Goal: Task Accomplishment & Management: Complete application form

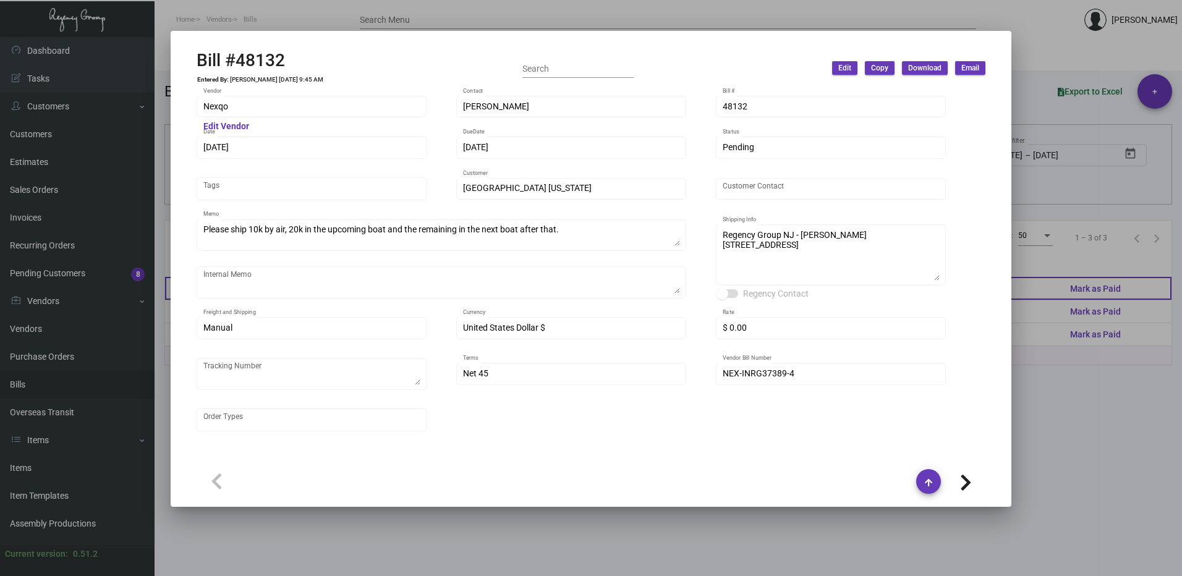
click at [1103, 290] on div at bounding box center [591, 288] width 1182 height 576
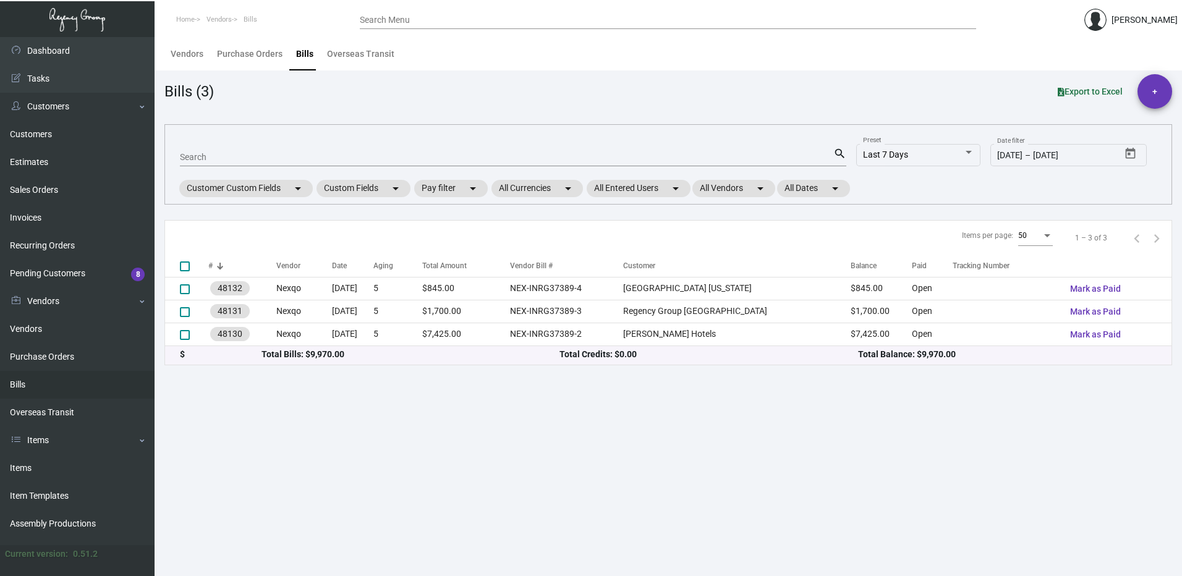
click at [417, 17] on input "Search Menu" at bounding box center [668, 20] width 616 height 10
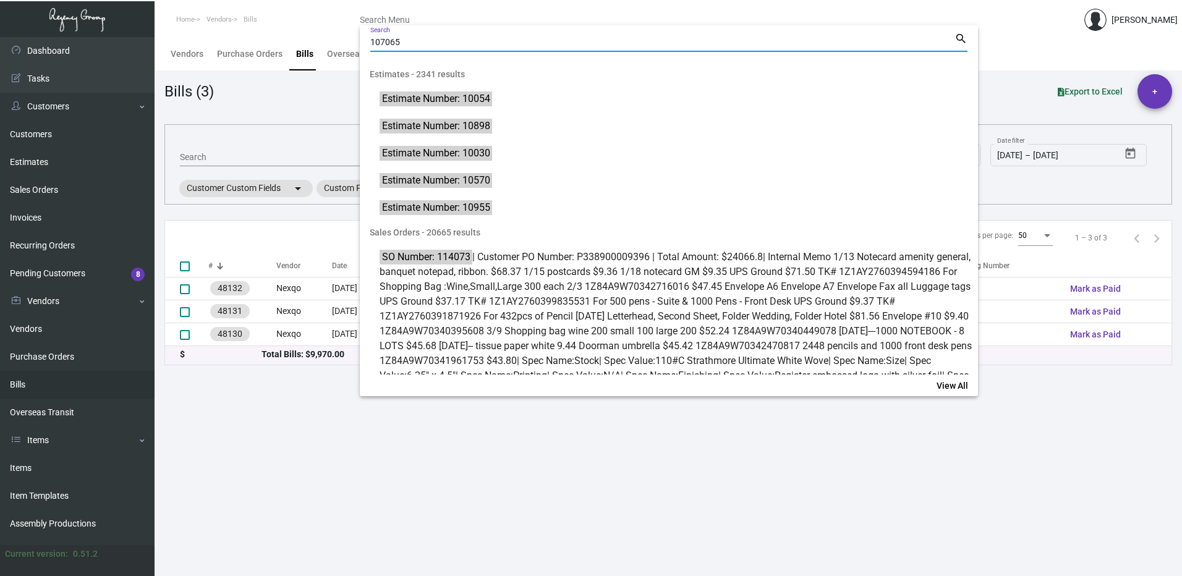
type input "107065"
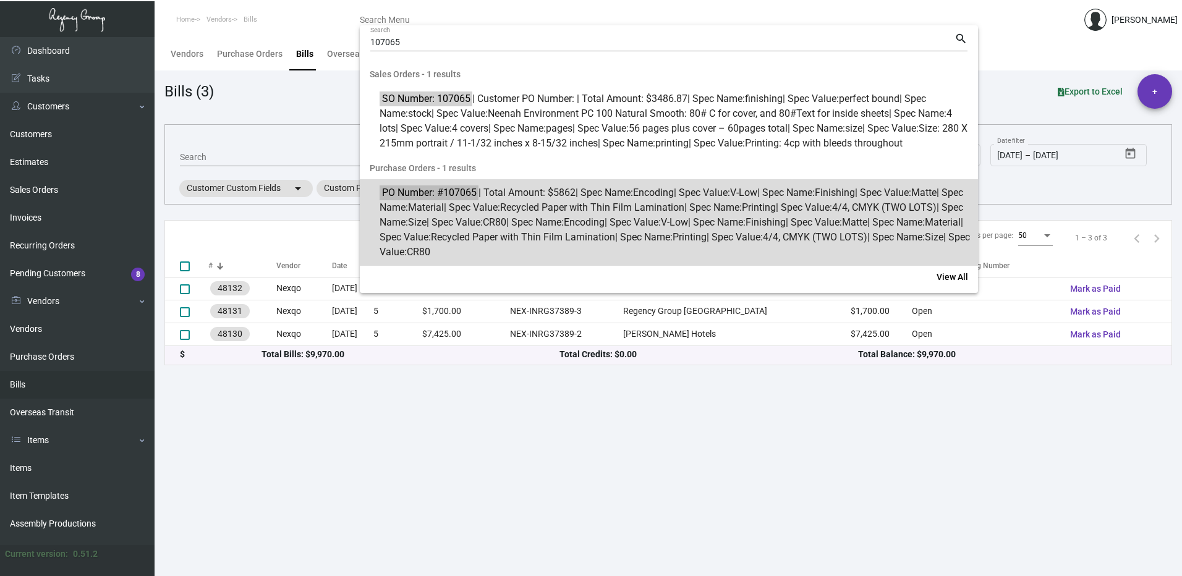
click at [574, 224] on span "PO Number: #107065 | Total Amount: $5862 | Spec Name: Encoding | Spec Value: V-…" at bounding box center [676, 222] width 592 height 74
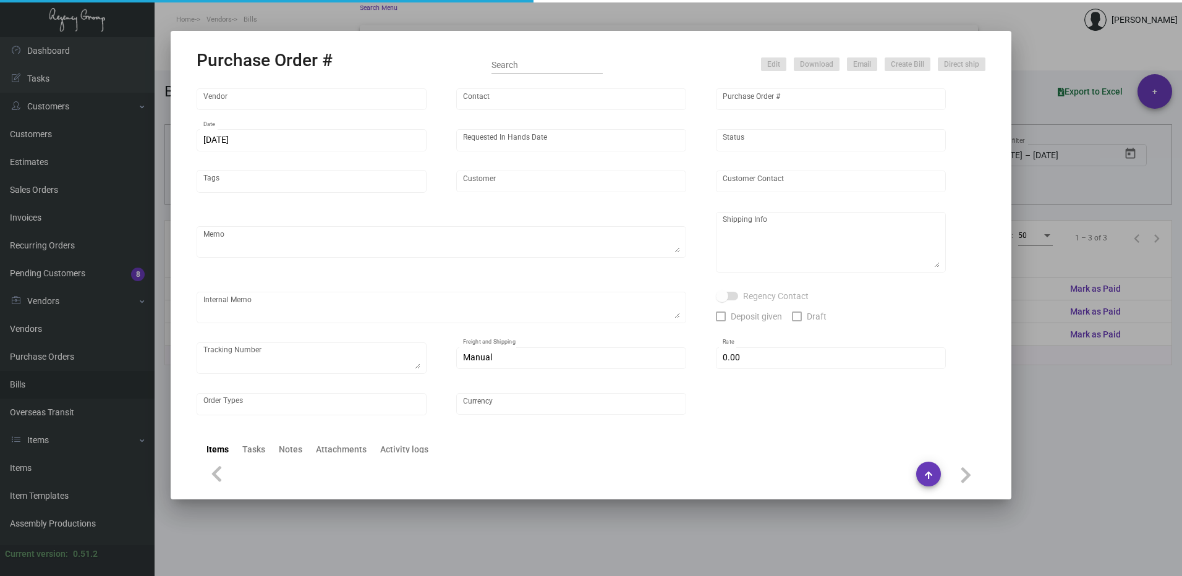
type input "Nexqo"
type input "[PERSON_NAME]"
type input "107065"
type input "[DATE]"
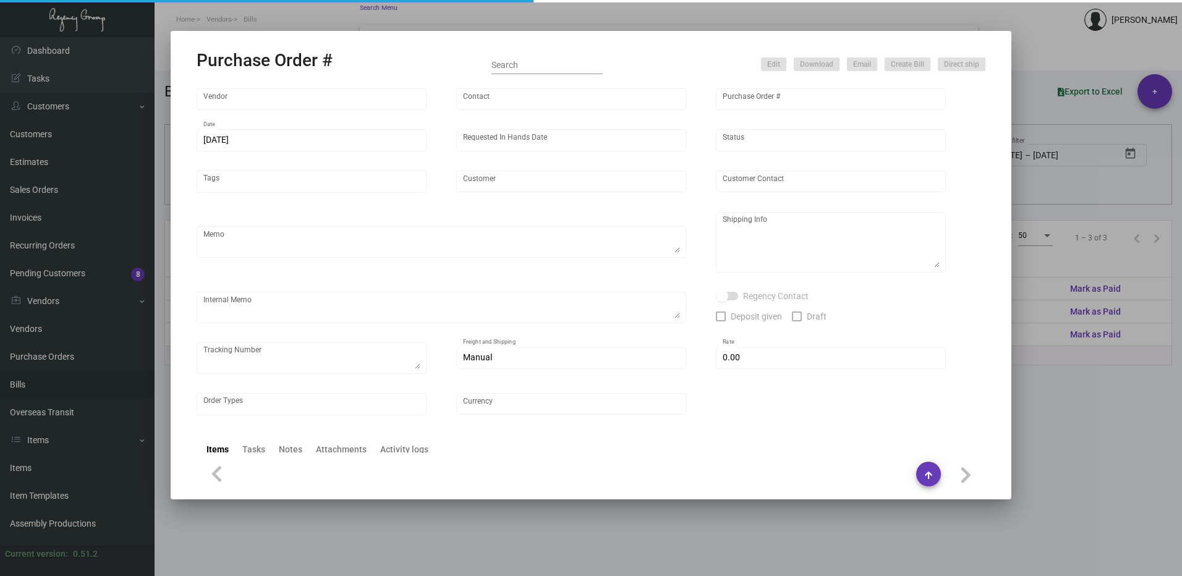
type input "Innside [US_STATE] Nomad"
type textarea "3K via air, 15K boat out ASAP, 12K leftover boat out [DATE]."
type textarea "Regency Group NJ - [PERSON_NAME] [STREET_ADDRESS]"
checkbox input "true"
type input "$ 0.00"
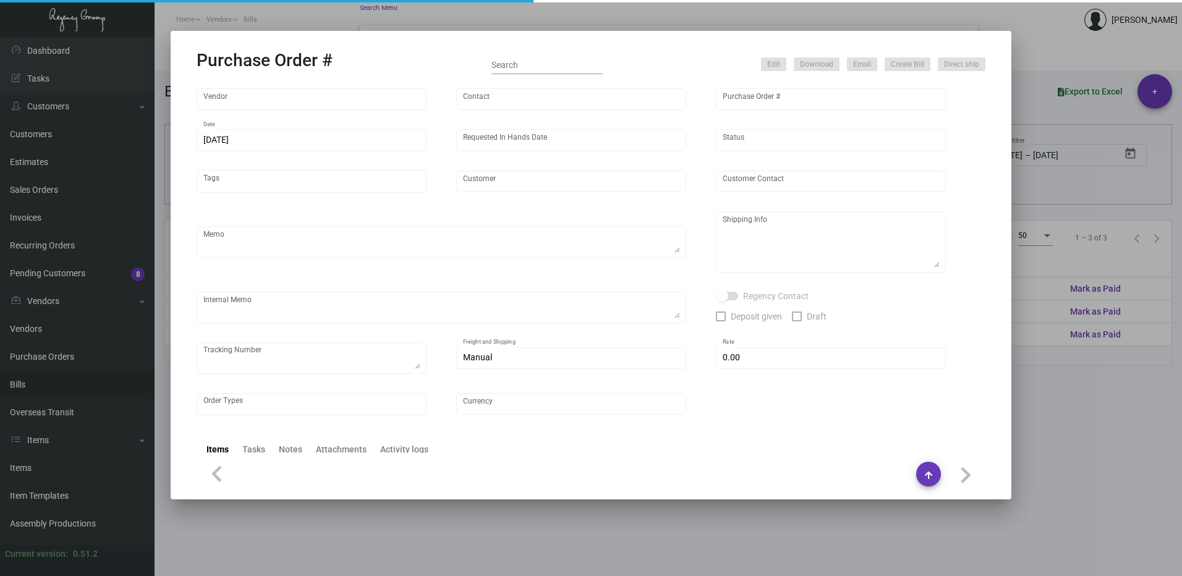
type input "United States Dollar $"
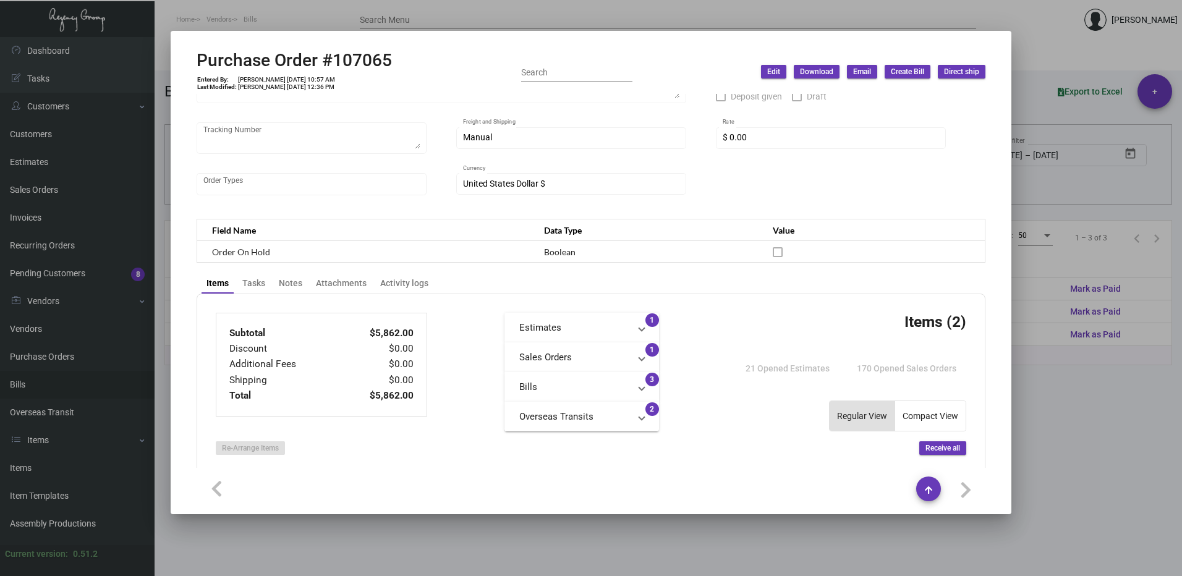
scroll to position [247, 0]
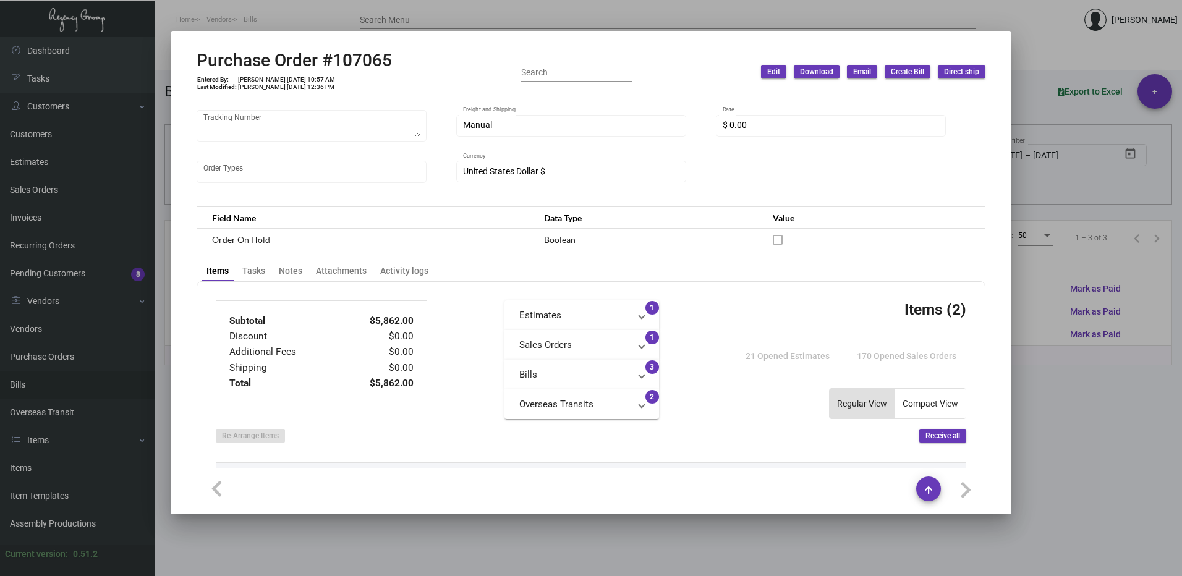
click at [588, 371] on mat-panel-title "Bills" at bounding box center [574, 375] width 110 height 14
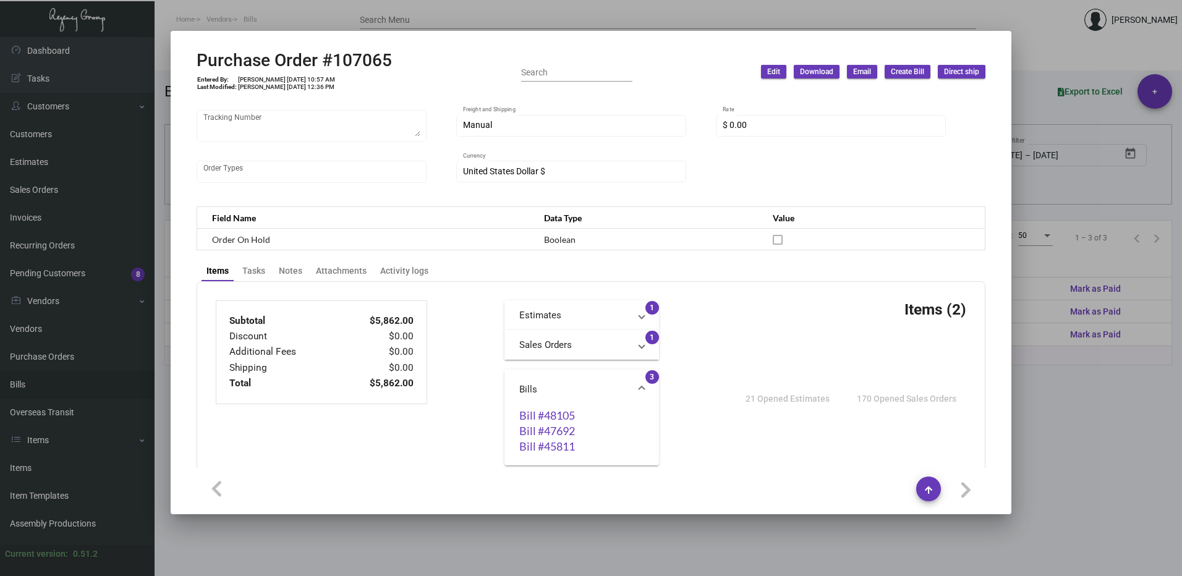
click at [588, 371] on mat-expansion-panel-header "Bills" at bounding box center [581, 390] width 155 height 40
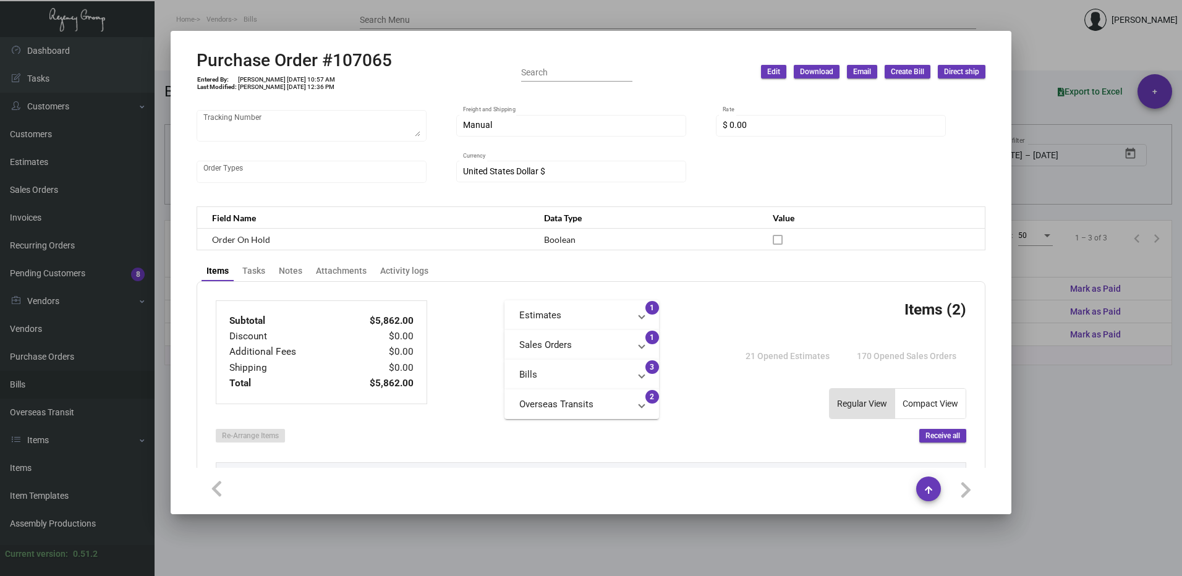
scroll to position [62, 0]
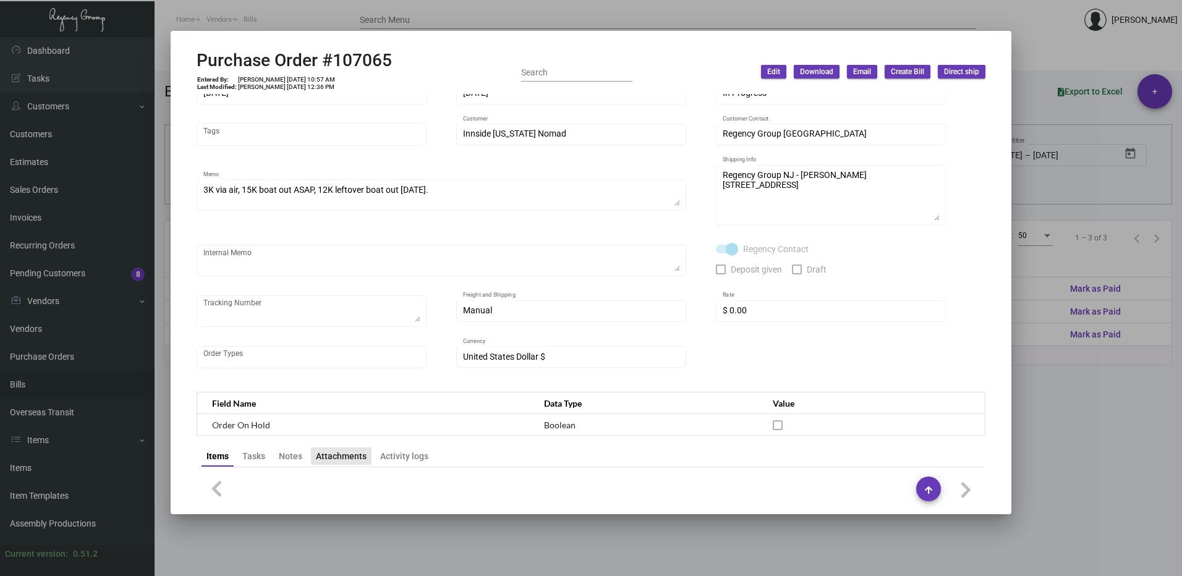
click at [345, 454] on div "Attachments" at bounding box center [341, 456] width 51 height 13
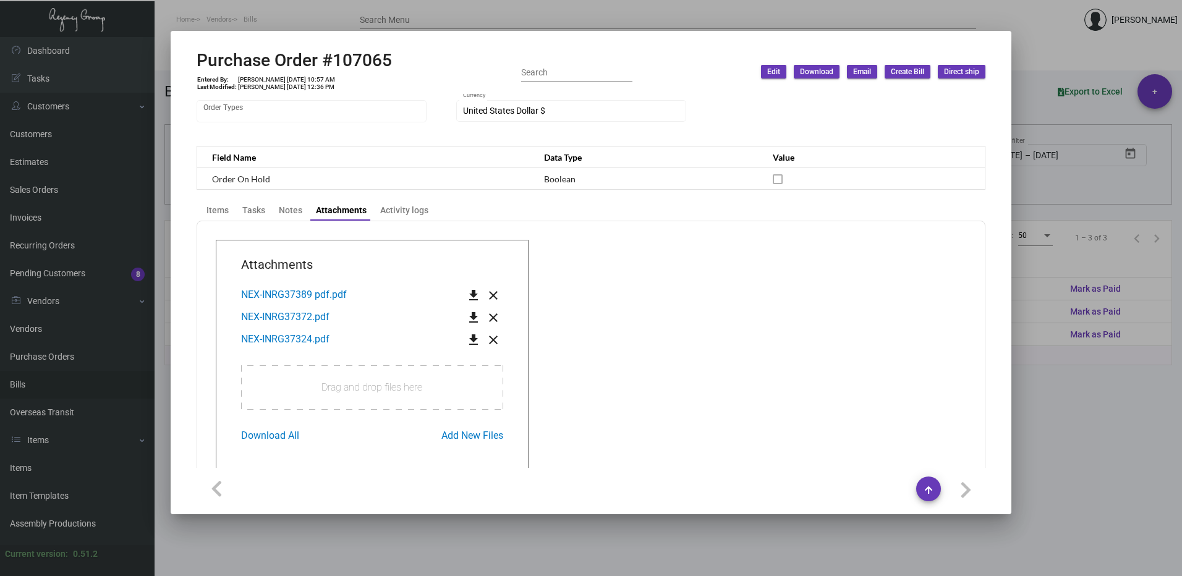
scroll to position [309, 0]
click at [299, 293] on span "NEX-INRG37389 pdf.pdf" at bounding box center [294, 293] width 106 height 12
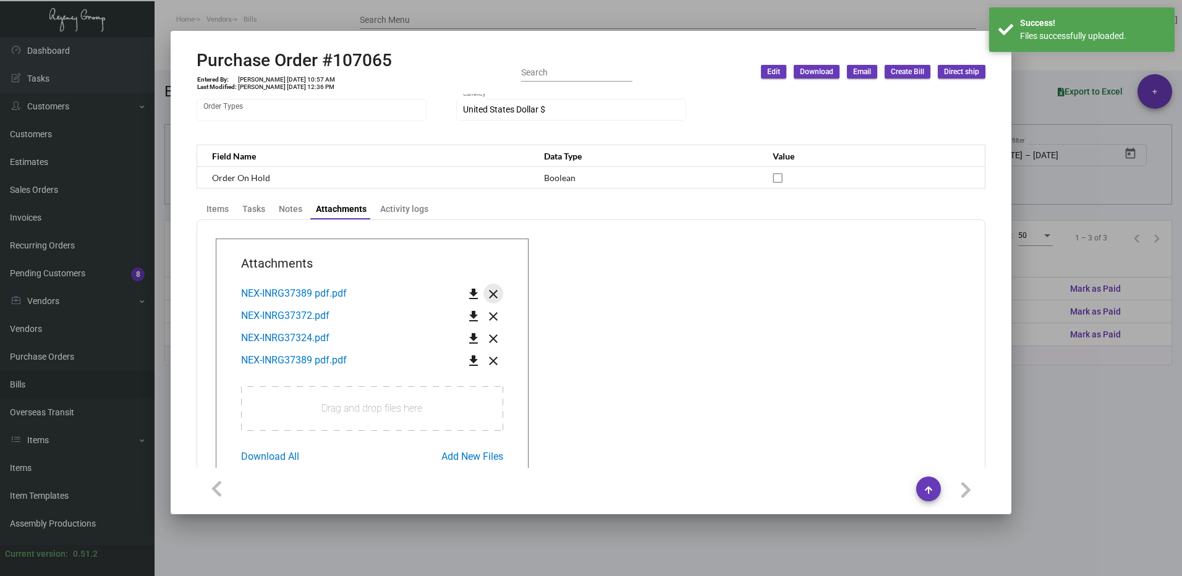
click at [488, 297] on mat-icon "close" at bounding box center [493, 294] width 15 height 15
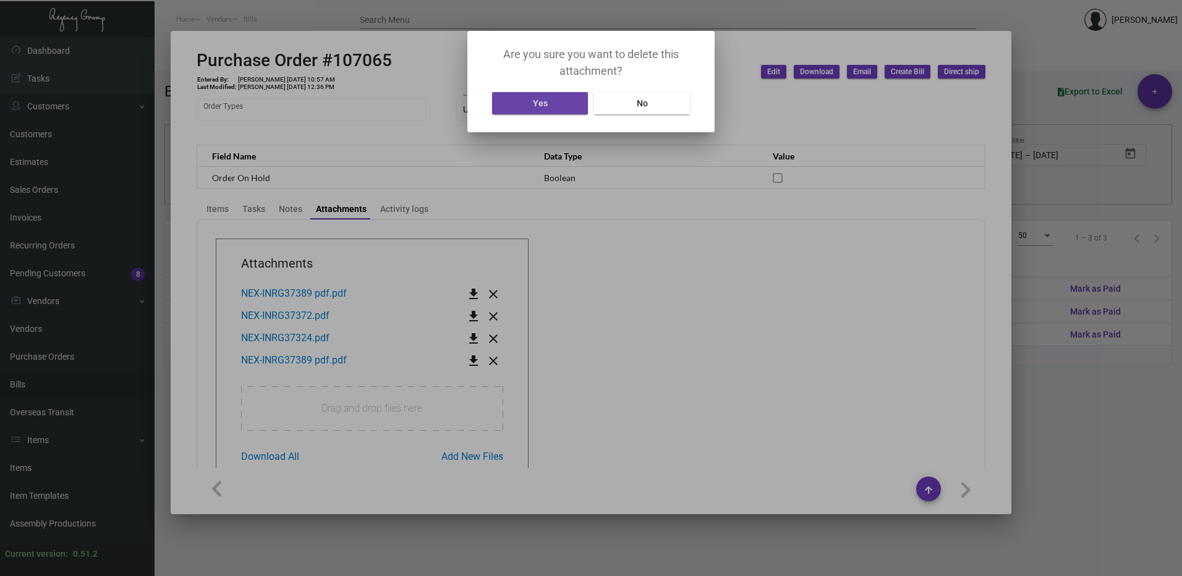
click at [537, 106] on span "Yes" at bounding box center [540, 103] width 15 height 10
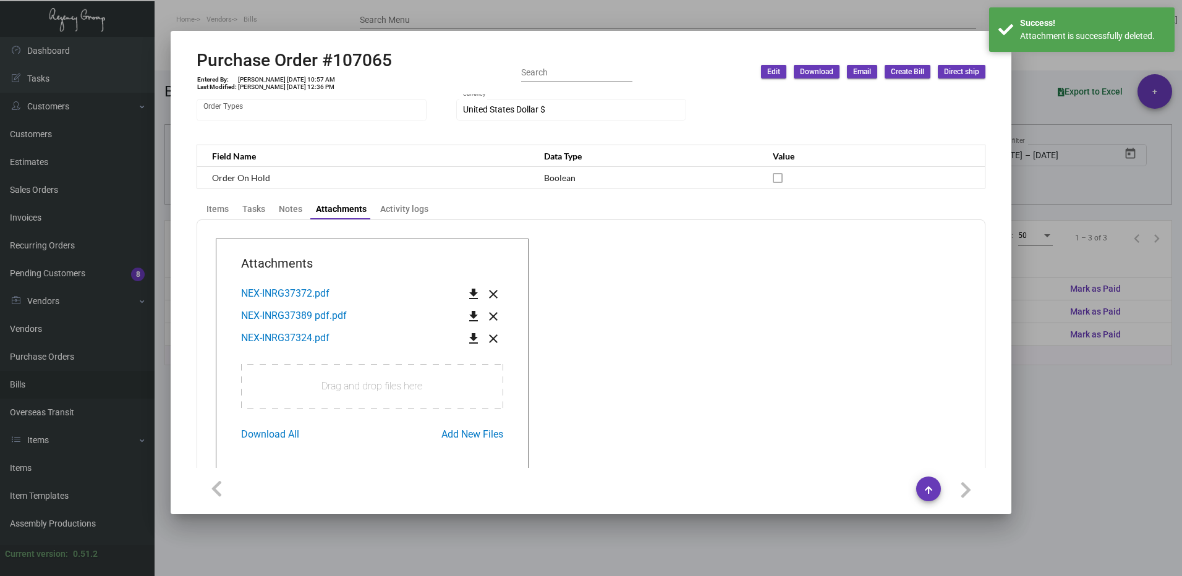
click at [319, 315] on span "NEX-INRG37389 pdf.pdf" at bounding box center [294, 316] width 106 height 12
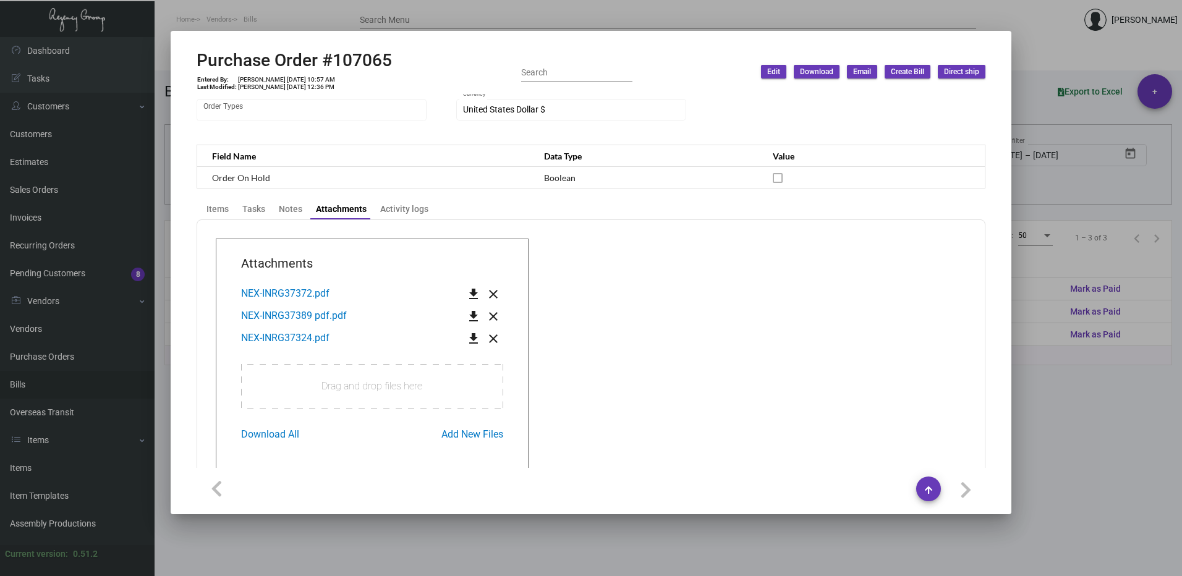
click at [491, 314] on mat-icon "close" at bounding box center [493, 316] width 15 height 15
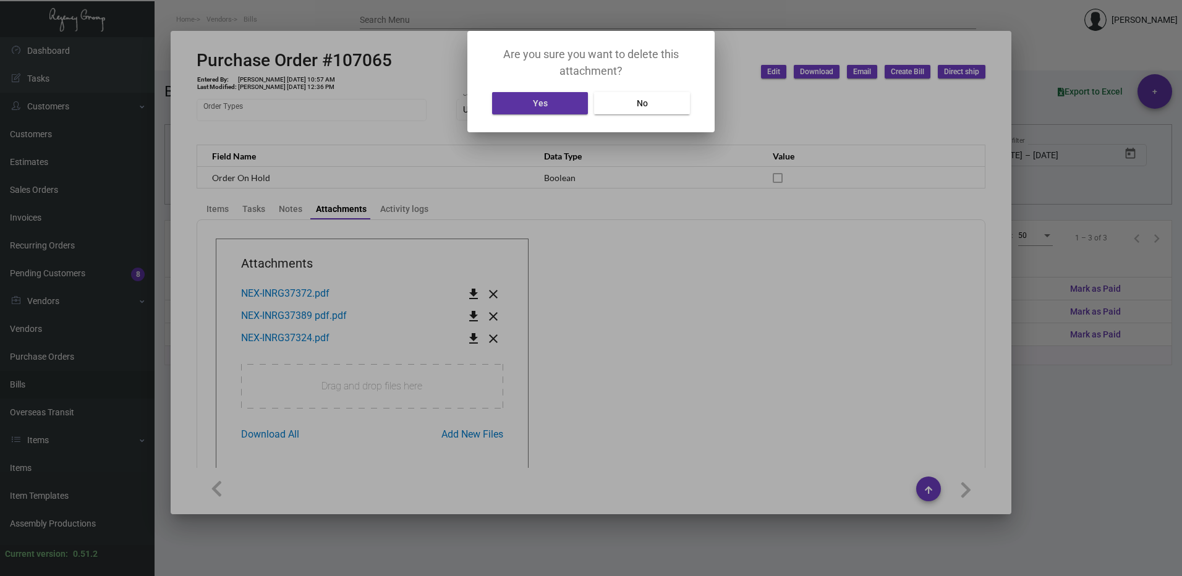
click at [545, 103] on span "Yes" at bounding box center [540, 103] width 15 height 10
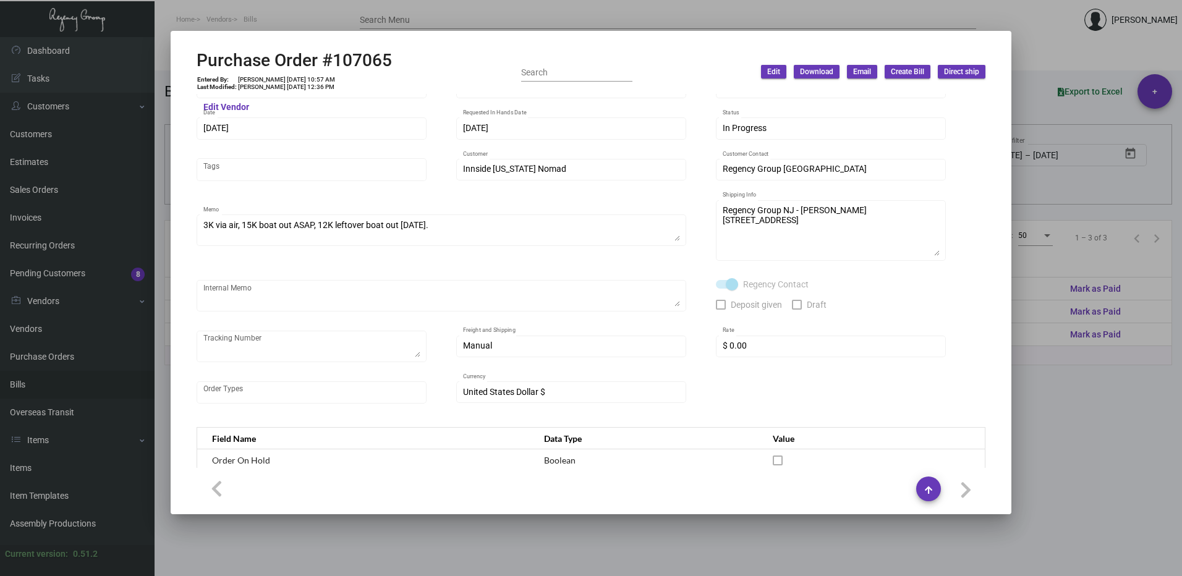
scroll to position [0, 0]
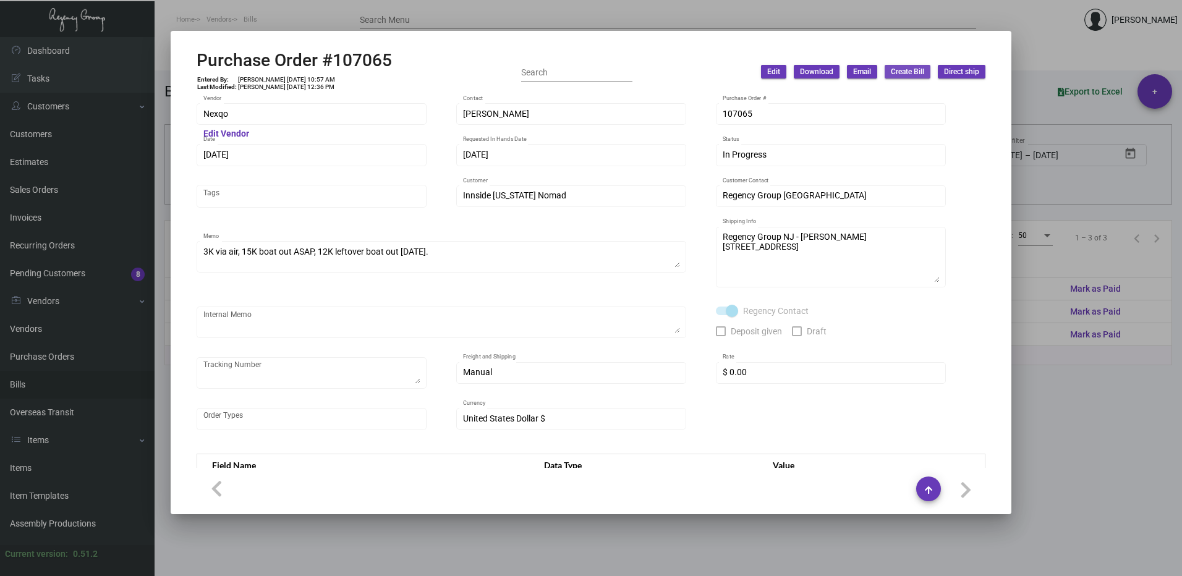
click at [914, 74] on span "Create Bill" at bounding box center [907, 72] width 33 height 11
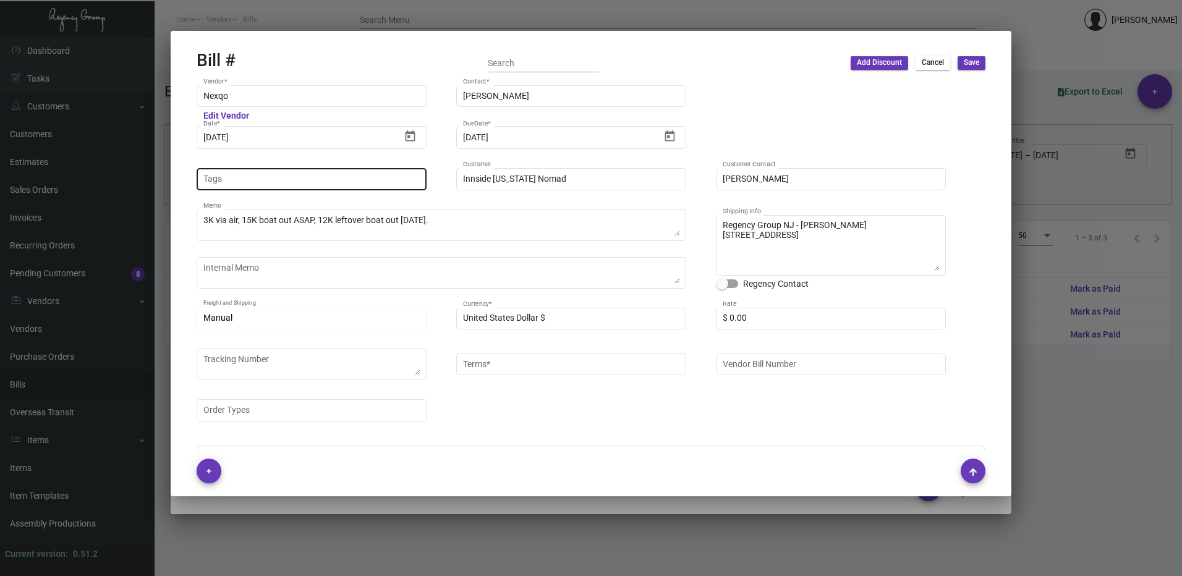
type input "Net 45"
type input "[PERSON_NAME]"
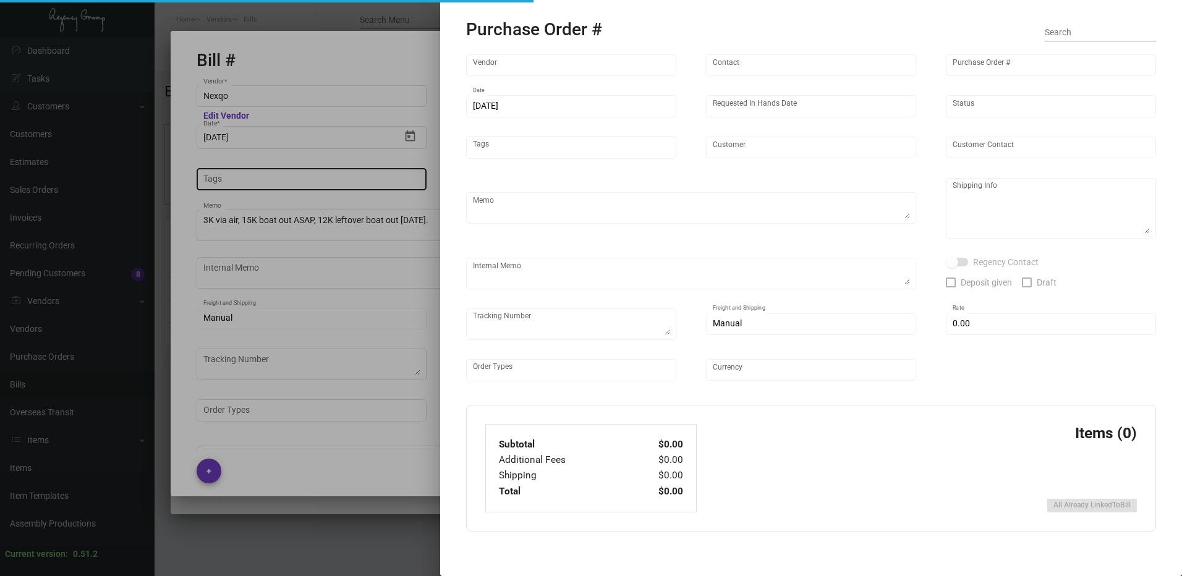
type textarea "Innside [US_STATE] Nomad - [PERSON_NAME] [STREET_ADDRESS][US_STATE]"
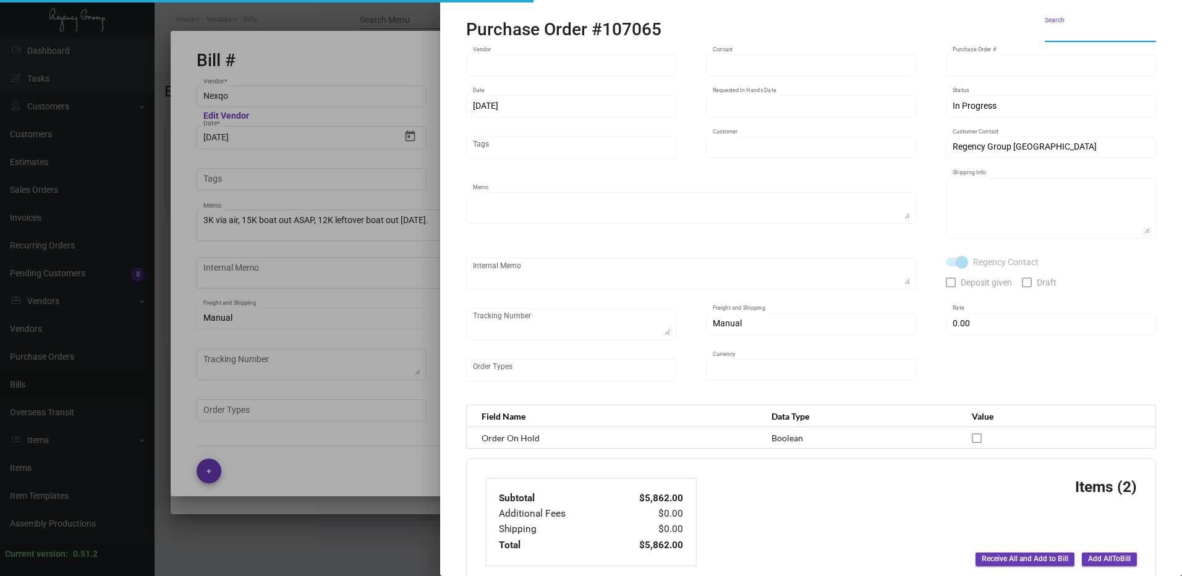
type input "Nexqo"
type input "[PERSON_NAME]"
type input "107065"
type input "[DATE]"
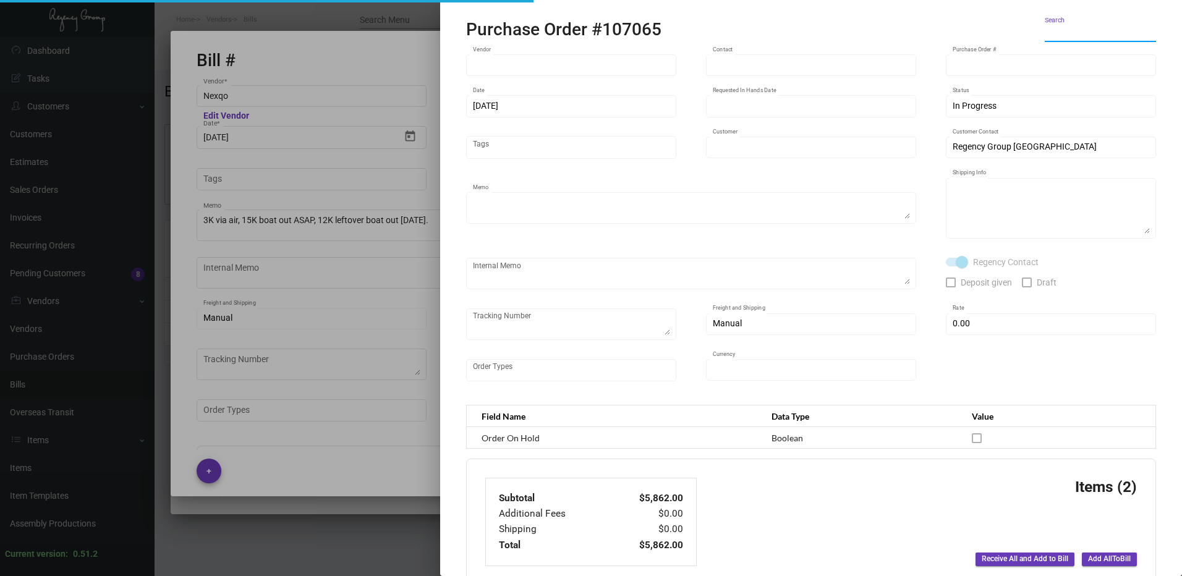
type input "Innside [US_STATE] Nomad"
type textarea "3K via air, 15K boat out ASAP, 12K leftover boat out [DATE]."
type textarea "Regency Group NJ - [PERSON_NAME] [STREET_ADDRESS]"
checkbox input "true"
type input "$ 0.00"
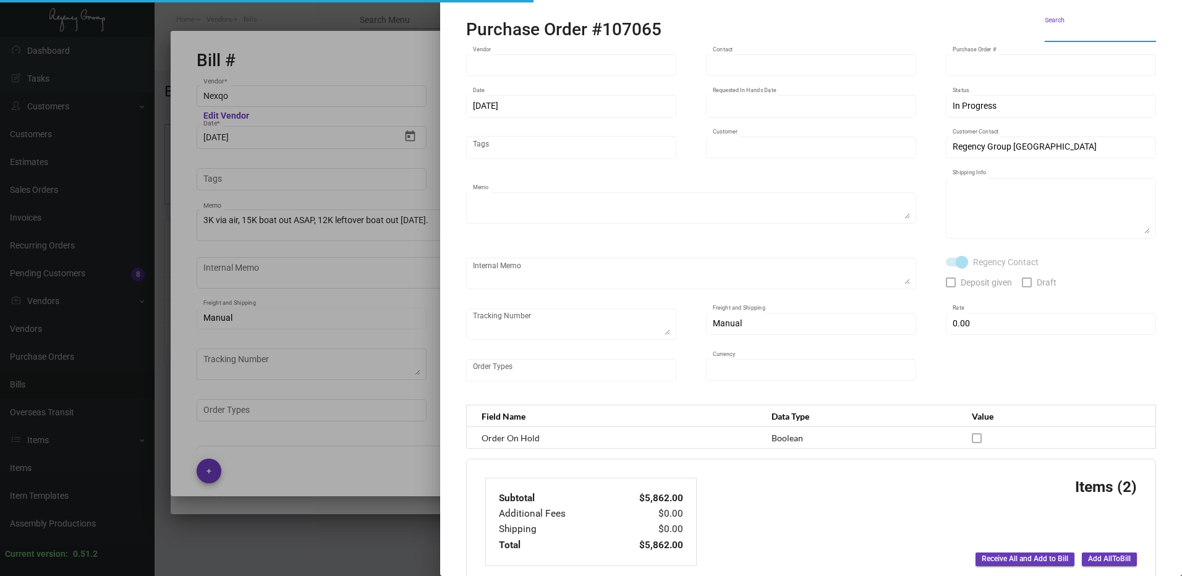
type input "United States Dollar $"
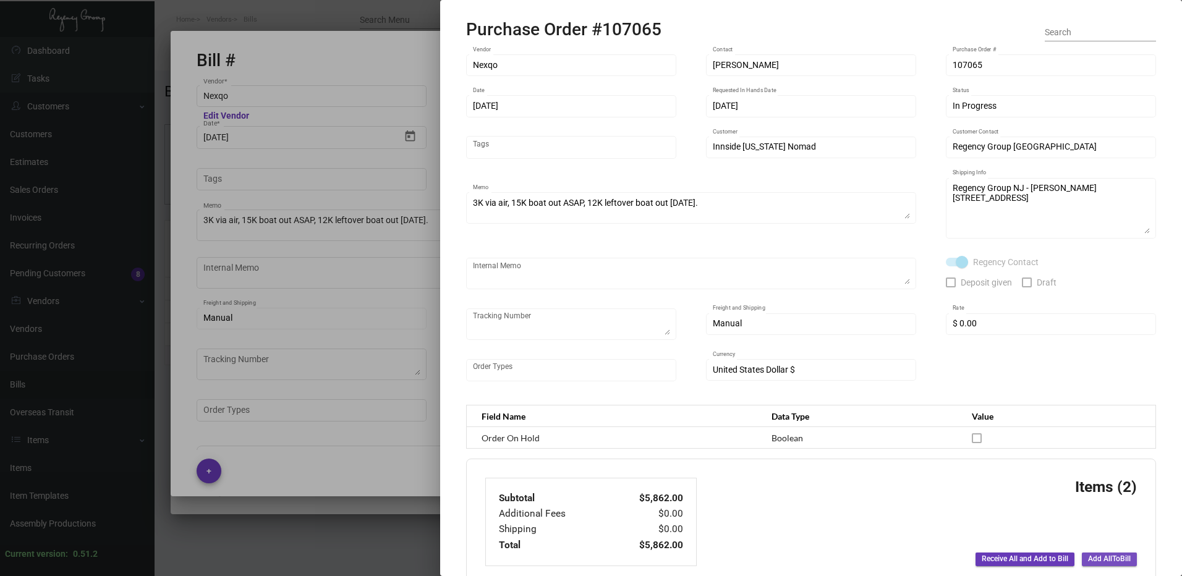
click at [1113, 555] on span "Add All To Bill" at bounding box center [1109, 559] width 43 height 11
click at [412, 294] on div at bounding box center [591, 288] width 1182 height 576
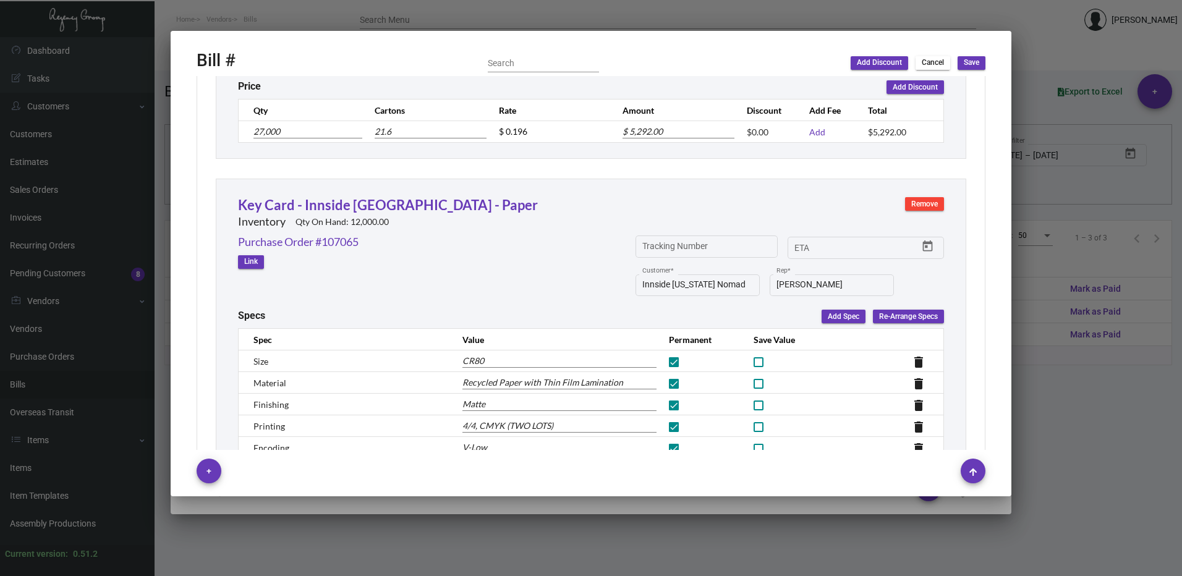
scroll to position [944, 0]
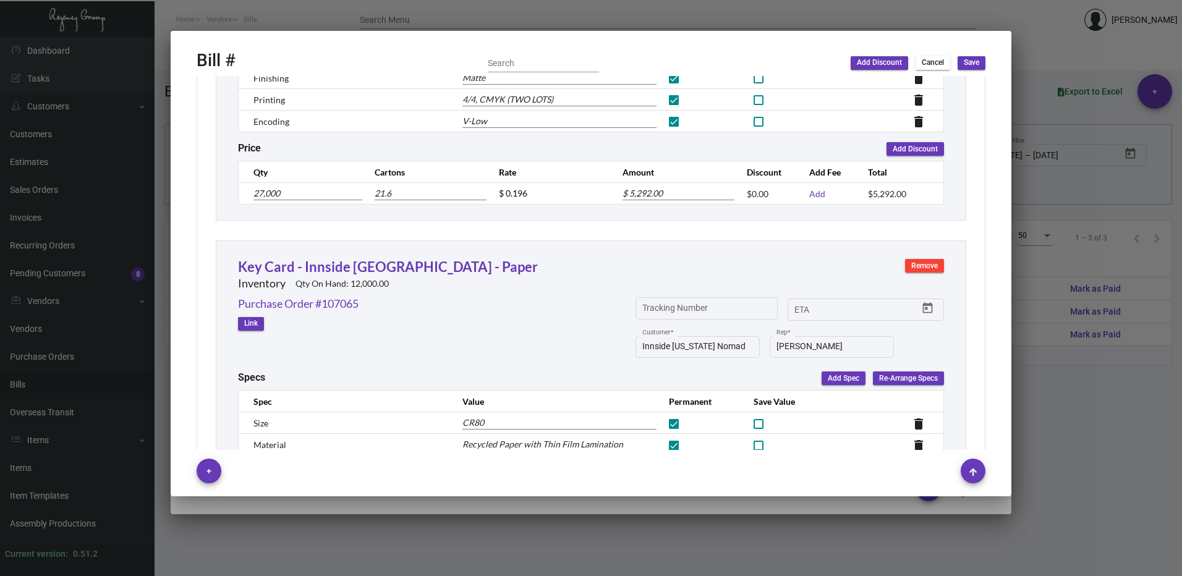
click at [924, 268] on span "Remove" at bounding box center [924, 266] width 27 height 11
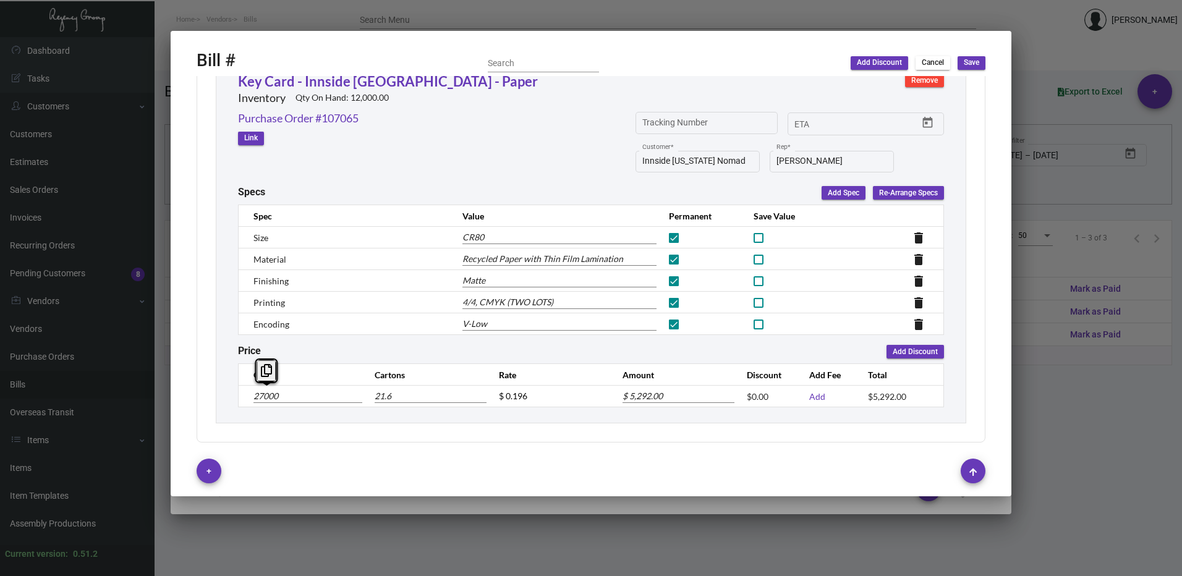
type input "5"
type input "0.005"
type input "$ 0.98"
type input "50"
type input "0.05"
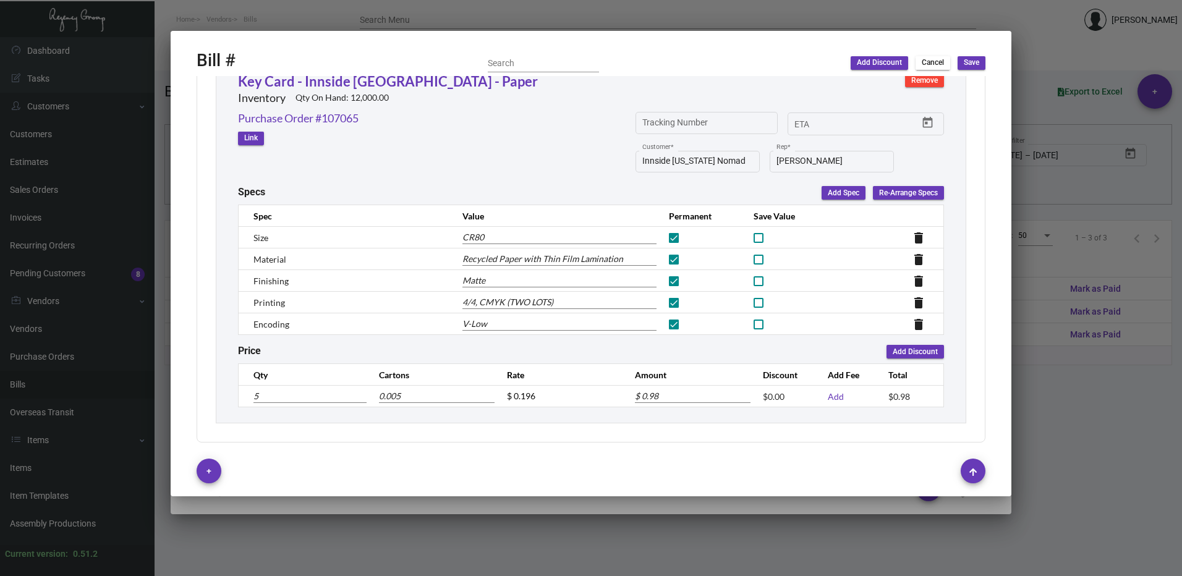
type input "$ 9.80"
type input "500"
type input "0.5"
type input "$ 98.00"
type input "5000"
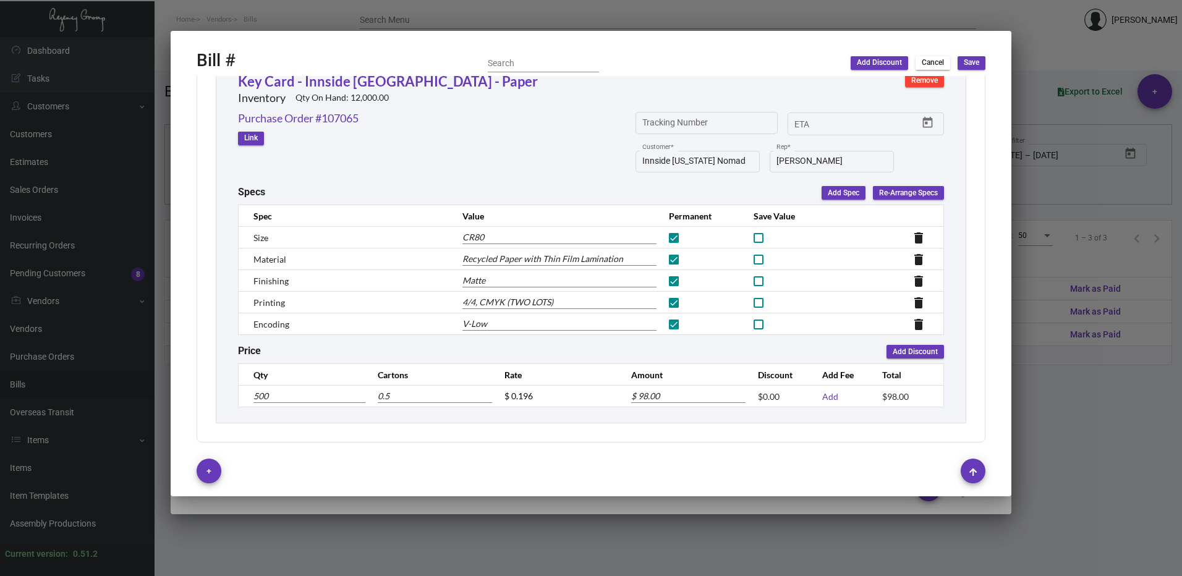
type input "5"
type input "$ 980.00"
type input "5,000"
click at [757, 437] on div "Subtotal $980.00 Discount $0.00 Additional Fees $0.00 Shipping $0.00 Total $980…" at bounding box center [591, 178] width 789 height 530
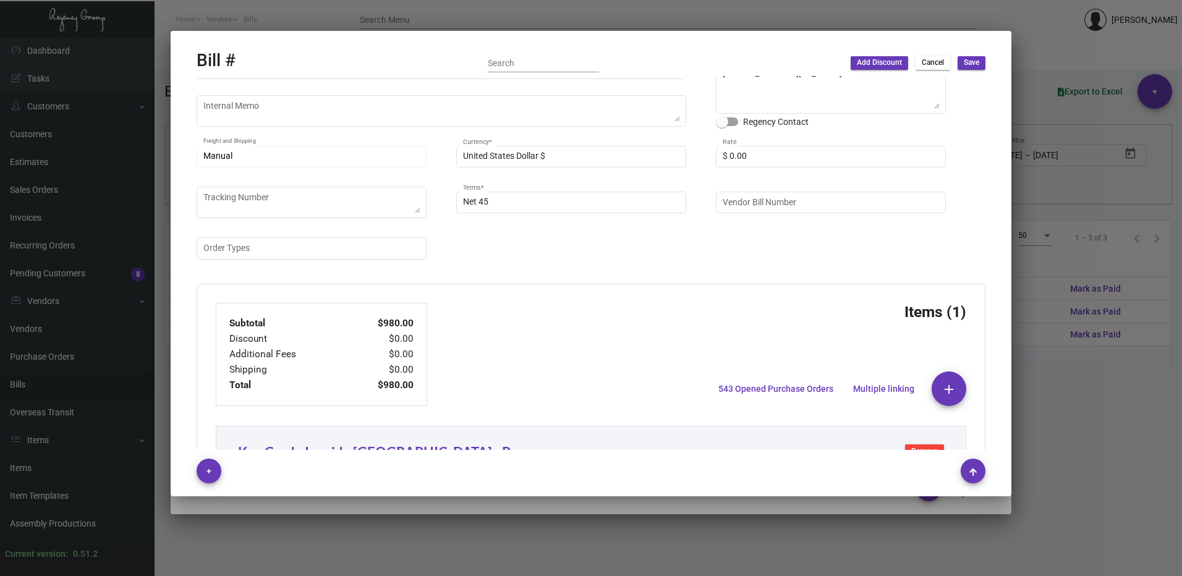
scroll to position [100, 0]
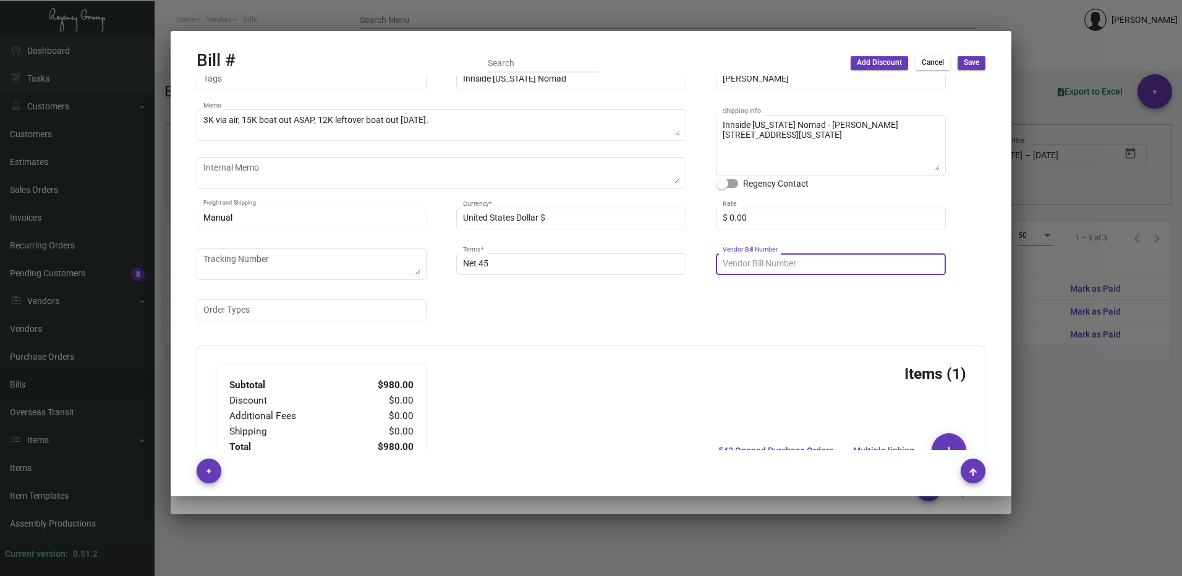
click at [783, 265] on input "Vendor Bill Number" at bounding box center [831, 264] width 217 height 10
paste input "NEX-INRG37389-14"
type input "NEX-INRG37389-14"
click at [627, 332] on div "Nexqo Vendor * Edit Vendor [PERSON_NAME] Contact * [DATE] Date * [DATE] DueDate…" at bounding box center [591, 159] width 789 height 352
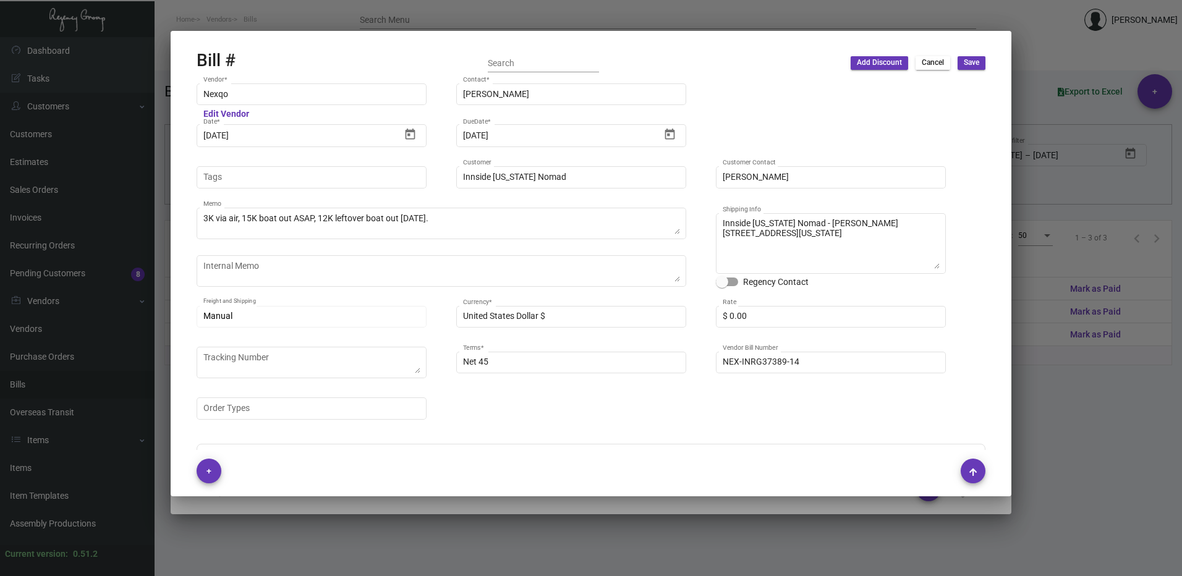
scroll to position [0, 0]
click at [259, 137] on input "[DATE]" at bounding box center [301, 138] width 197 height 10
click at [414, 132] on icon "Open calendar" at bounding box center [410, 135] width 10 height 11
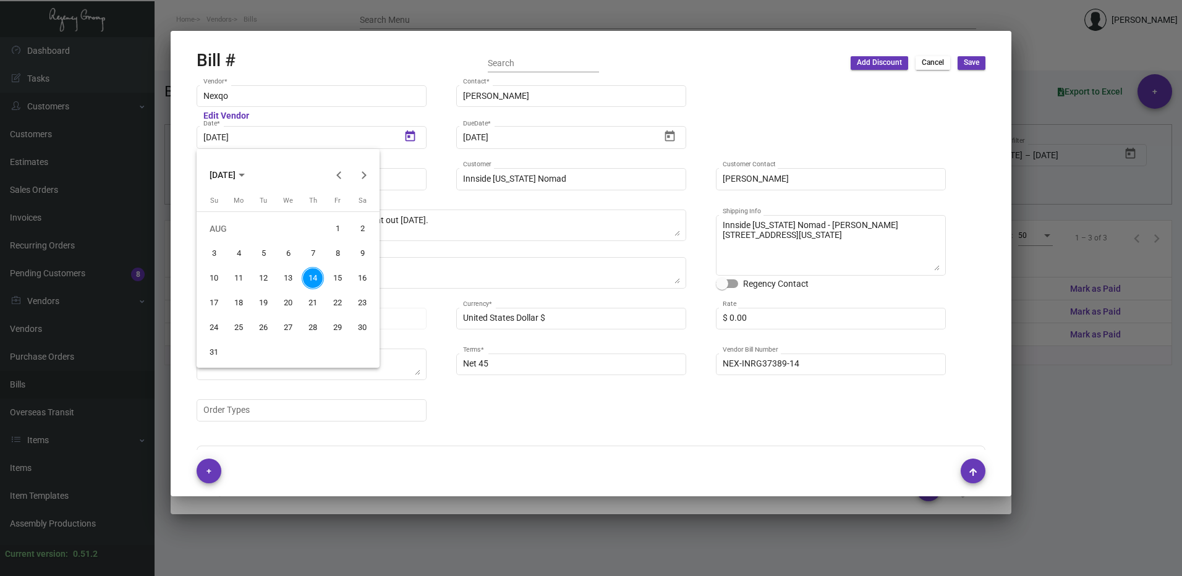
click at [371, 255] on div "9" at bounding box center [362, 253] width 22 height 22
type input "[DATE]"
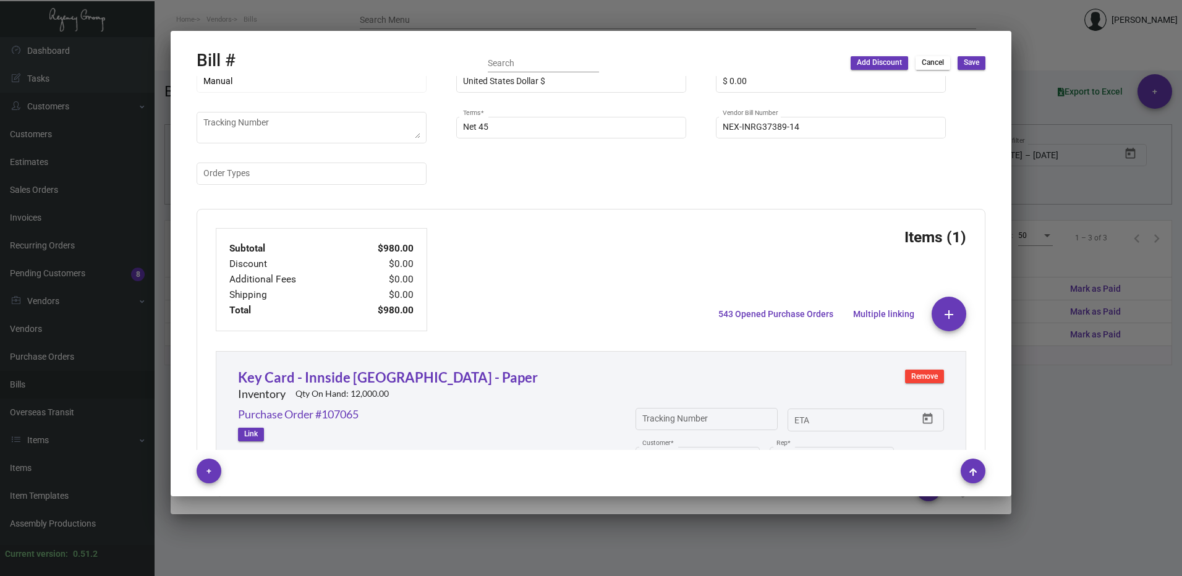
scroll to position [247, 0]
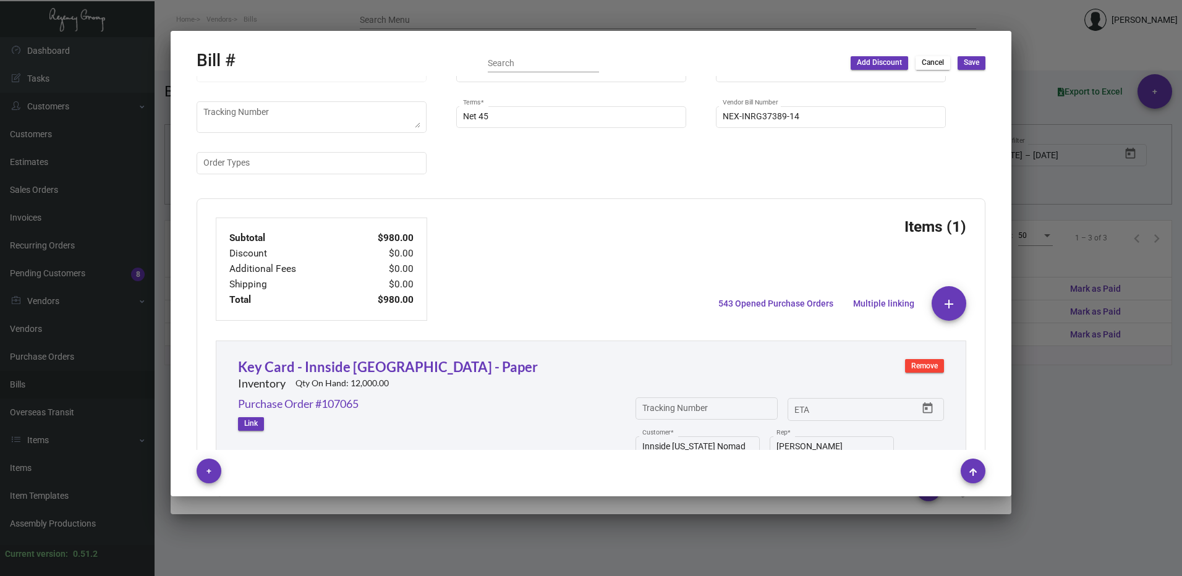
click at [974, 60] on span "Save" at bounding box center [971, 62] width 15 height 11
